Goal: Task Accomplishment & Management: Manage account settings

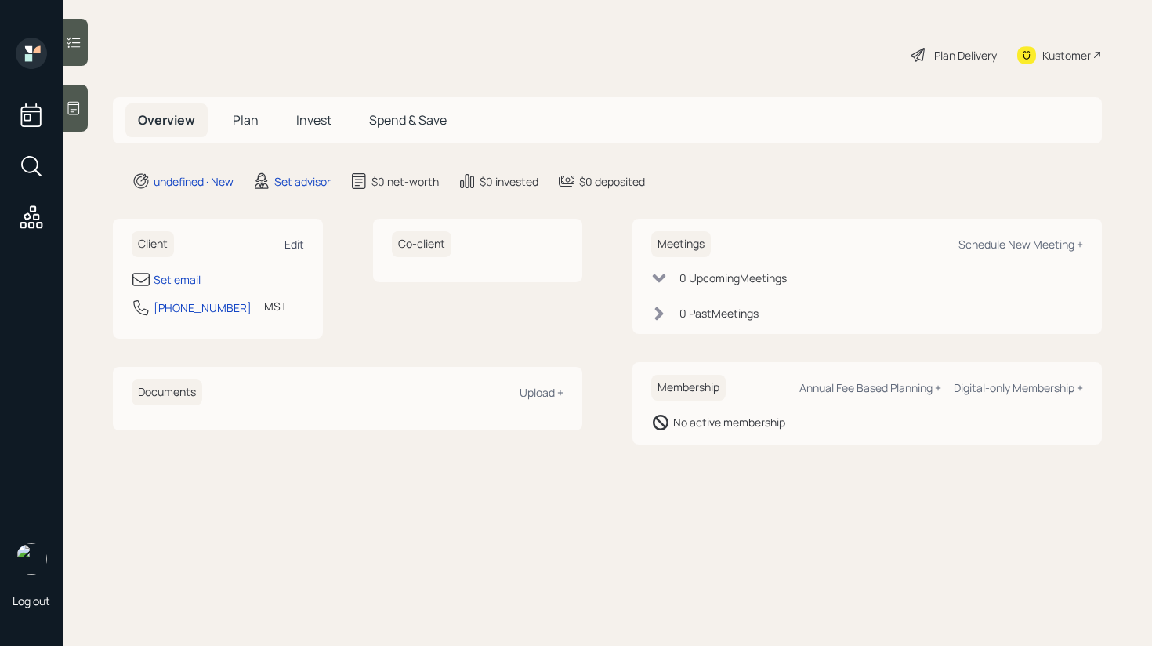
click at [298, 242] on div "Edit" at bounding box center [295, 244] width 20 height 15
select select "America/[GEOGRAPHIC_DATA]"
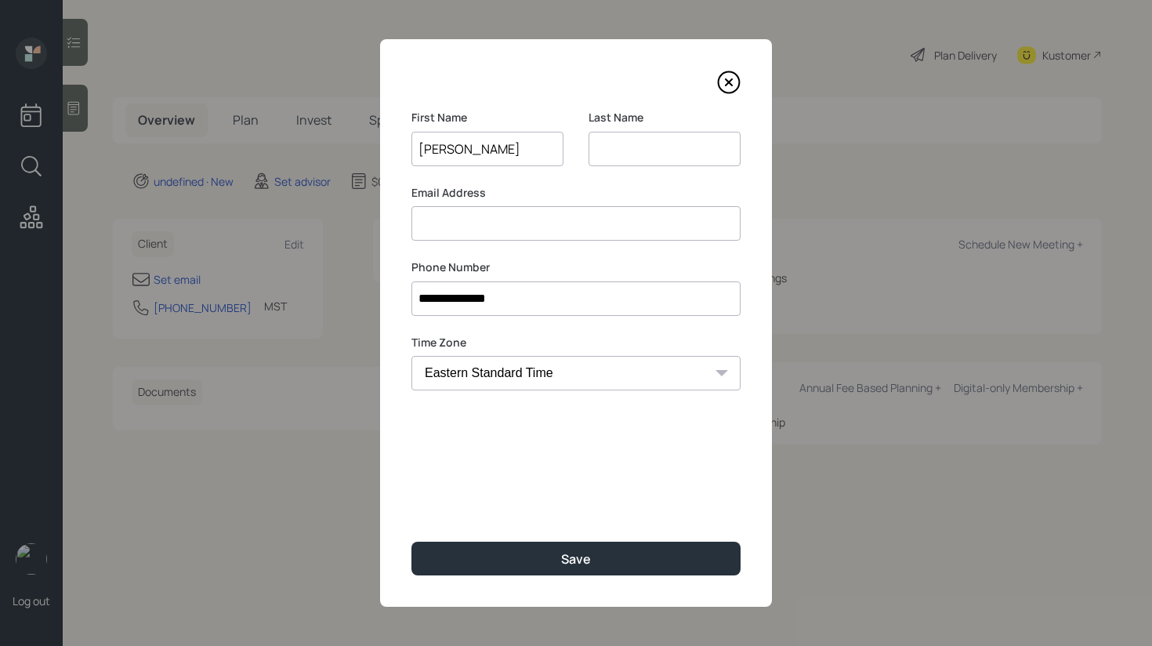
type input "[PERSON_NAME]"
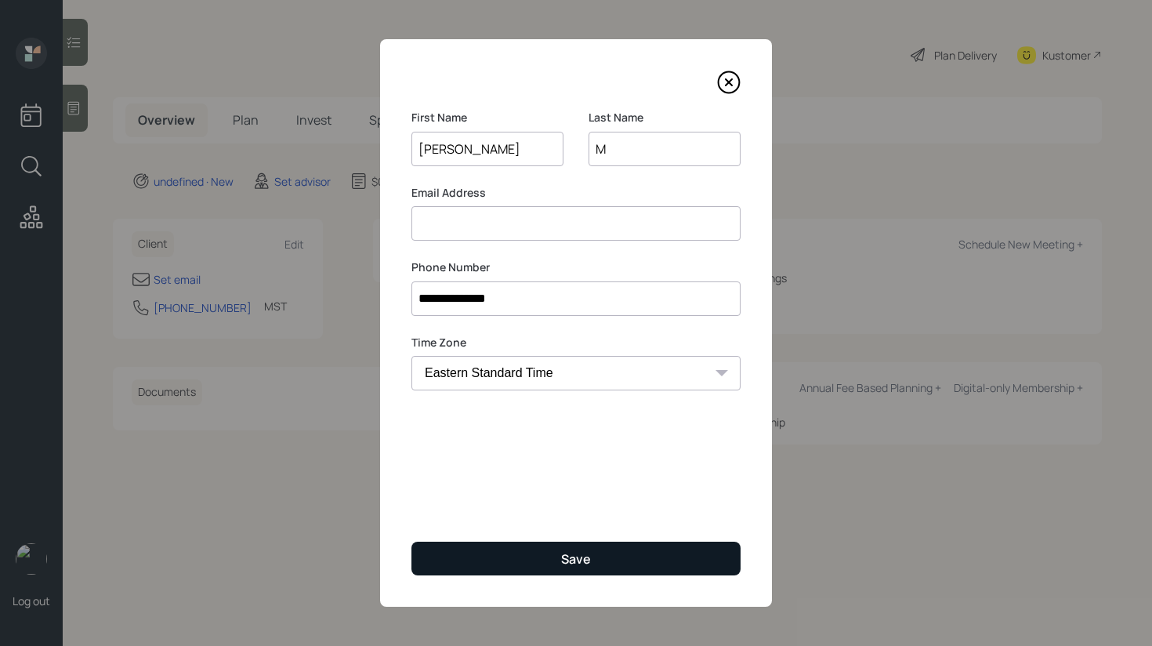
type input "M"
click at [577, 569] on button "Save" at bounding box center [576, 559] width 329 height 34
